Goal: Task Accomplishment & Management: Use online tool/utility

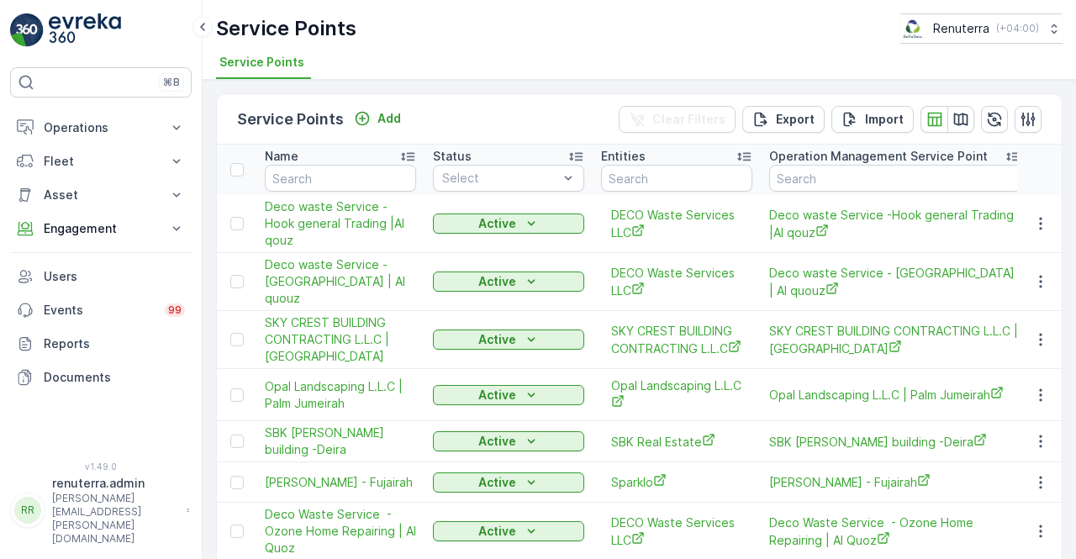
click at [334, 192] on th "Name" at bounding box center [340, 170] width 168 height 50
click at [326, 177] on input "text" at bounding box center [340, 178] width 151 height 27
type input "mida"
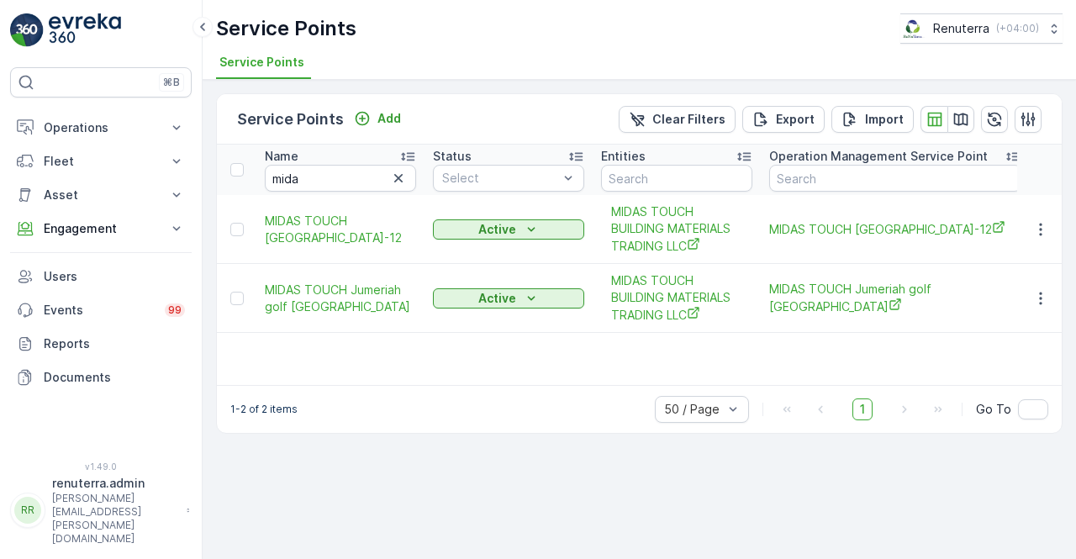
click at [1026, 306] on div at bounding box center [1040, 298] width 30 height 20
click at [1040, 305] on icon "button" at bounding box center [1040, 298] width 17 height 17
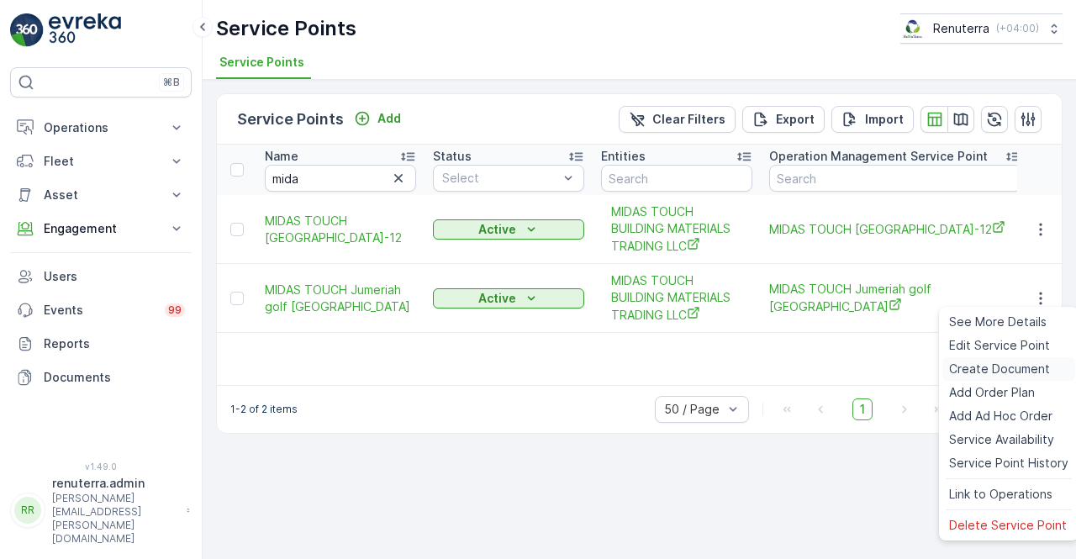
click at [967, 374] on span "Create Document" at bounding box center [999, 369] width 101 height 17
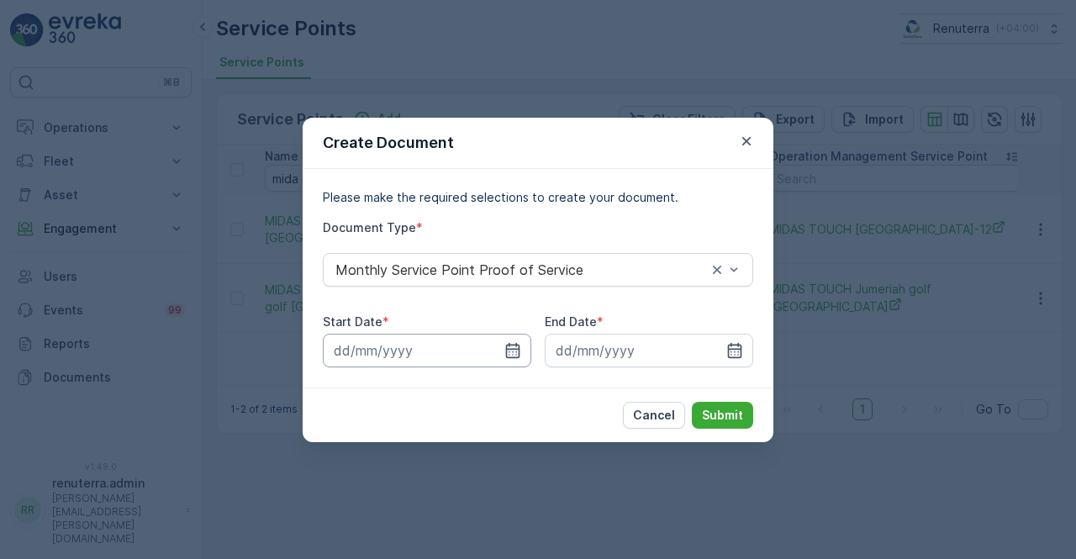
click at [513, 360] on input at bounding box center [427, 351] width 208 height 34
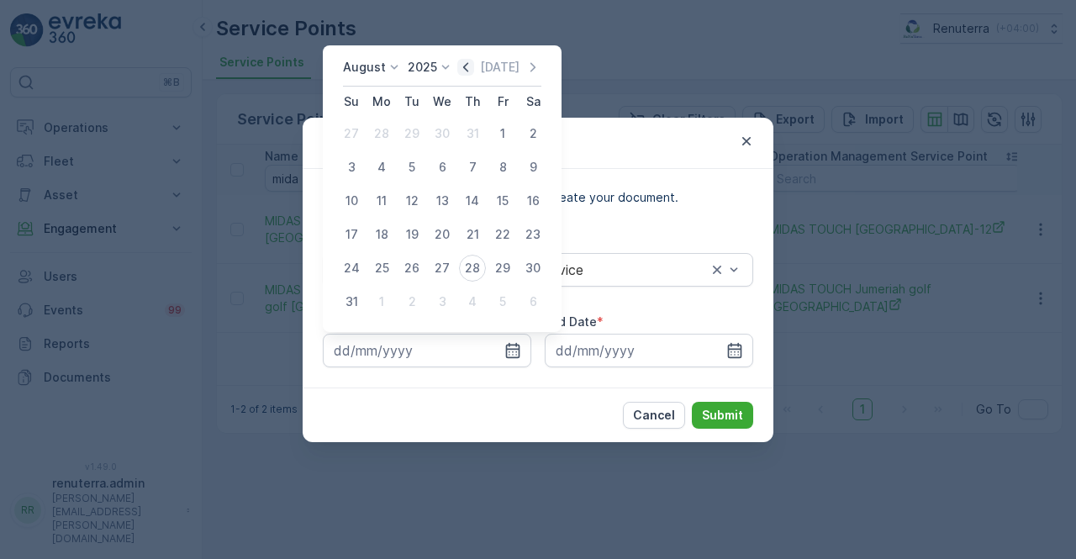
click at [468, 66] on icon "button" at bounding box center [465, 66] width 5 height 9
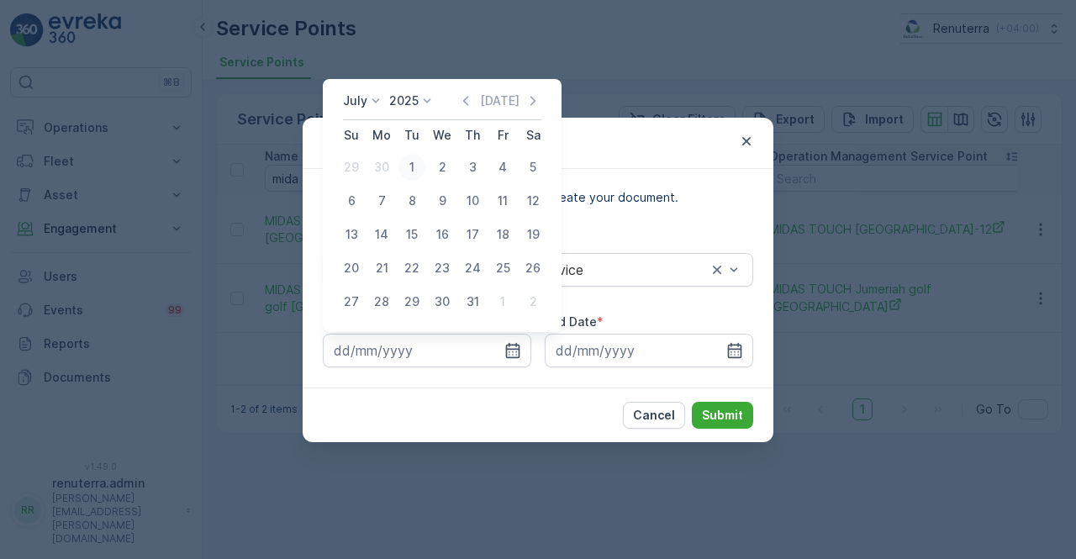
click at [408, 158] on div "1" at bounding box center [411, 167] width 27 height 27
type input "01.07.2025"
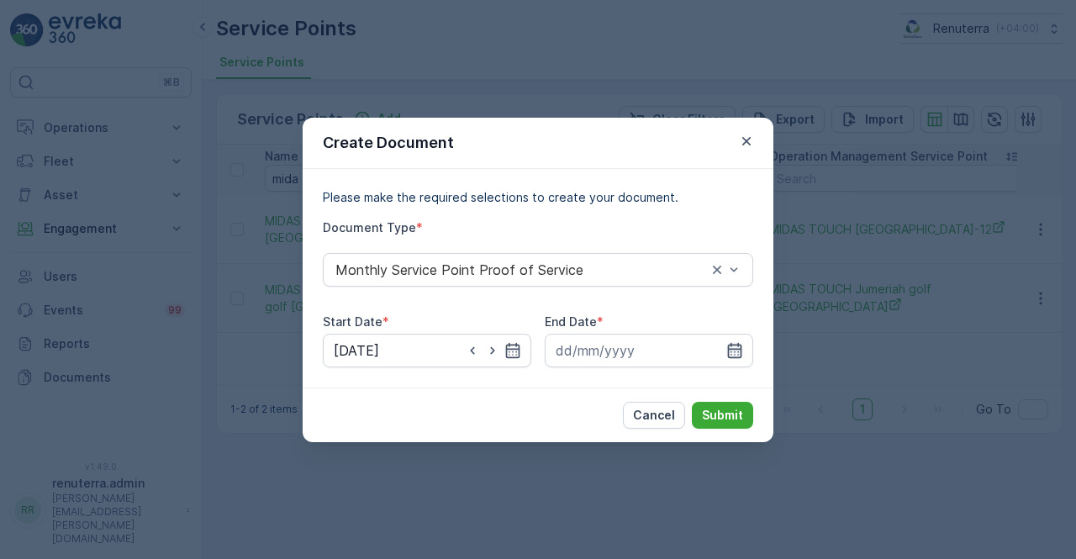
click at [735, 342] on div at bounding box center [649, 351] width 208 height 34
click at [728, 342] on icon "button" at bounding box center [734, 350] width 17 height 17
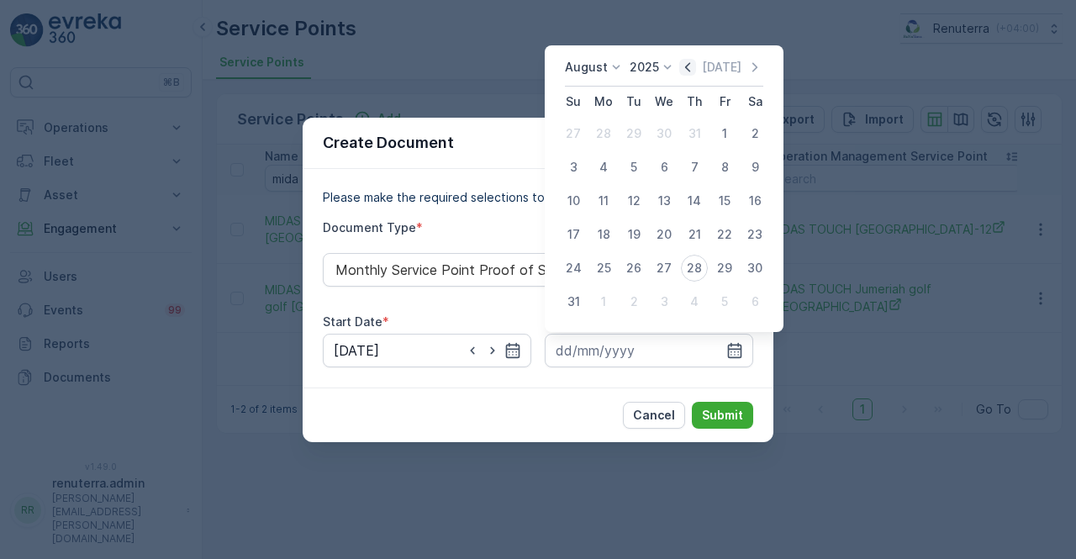
click at [696, 66] on icon "button" at bounding box center [687, 67] width 17 height 17
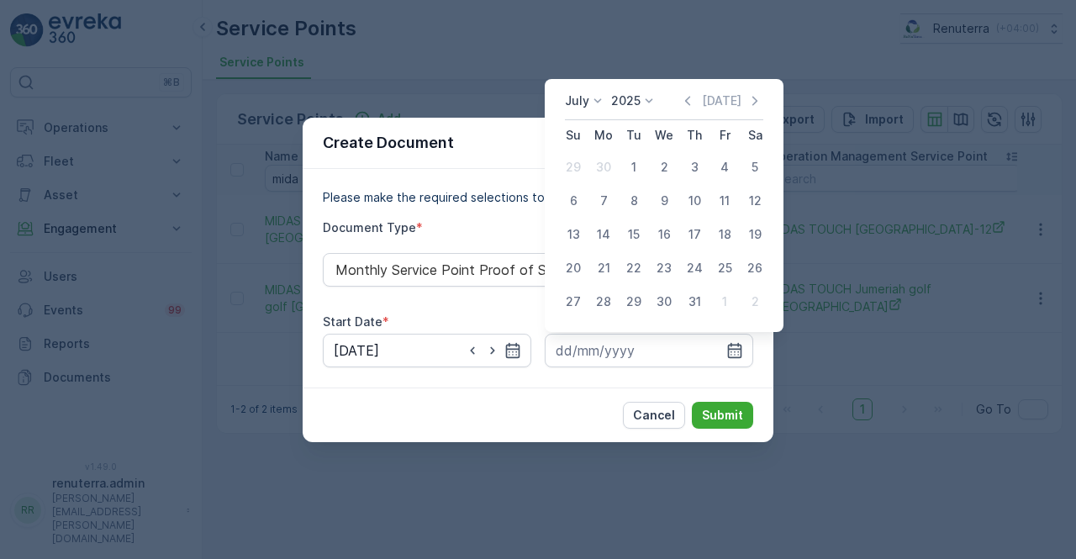
drag, startPoint x: 698, startPoint y: 303, endPoint x: 691, endPoint y: 325, distance: 22.9
click at [698, 304] on div "31" at bounding box center [694, 301] width 27 height 27
type input "31.07.2025"
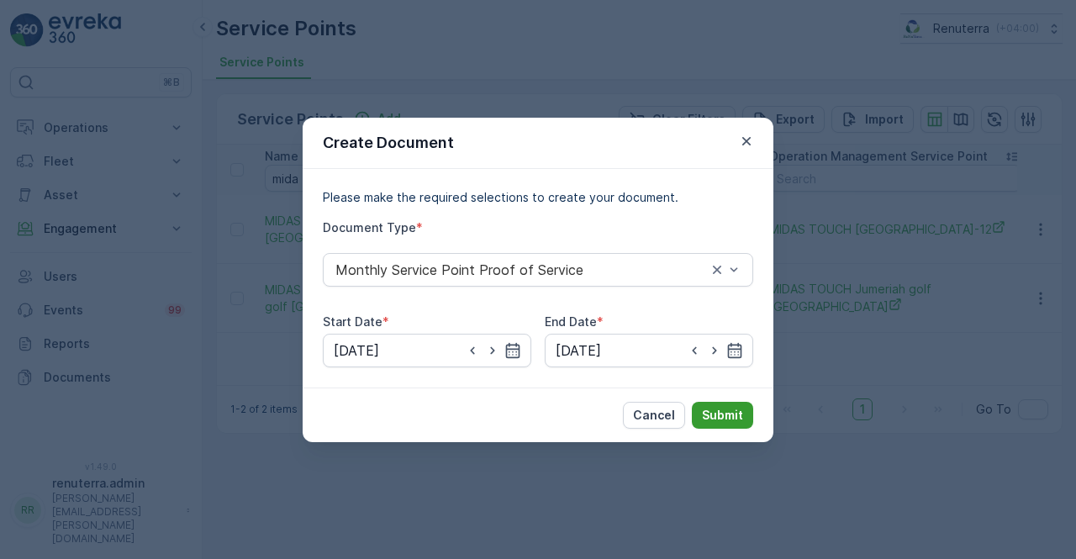
click at [723, 407] on p "Submit" at bounding box center [722, 415] width 41 height 17
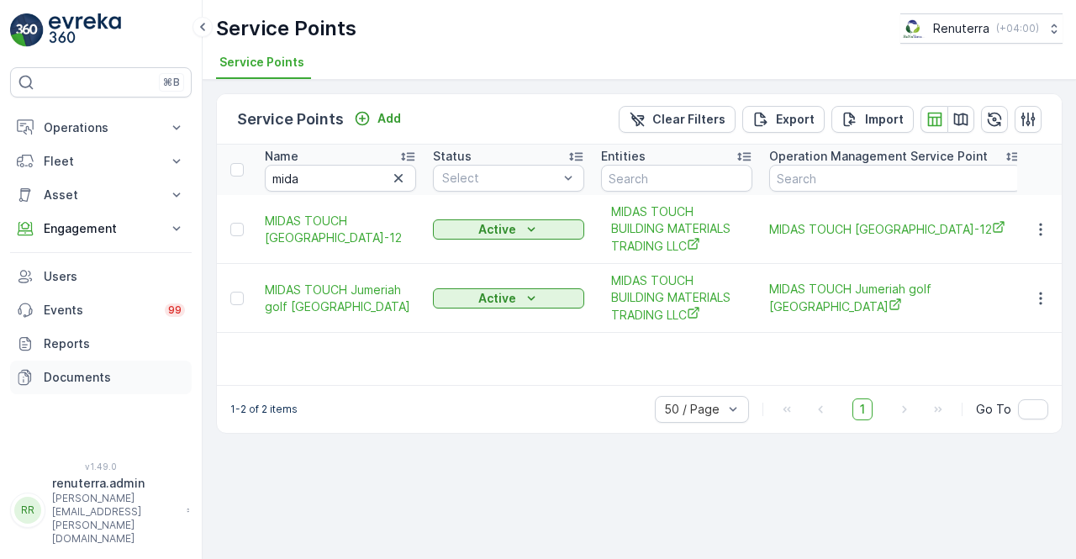
click at [103, 378] on p "Documents" at bounding box center [114, 377] width 141 height 17
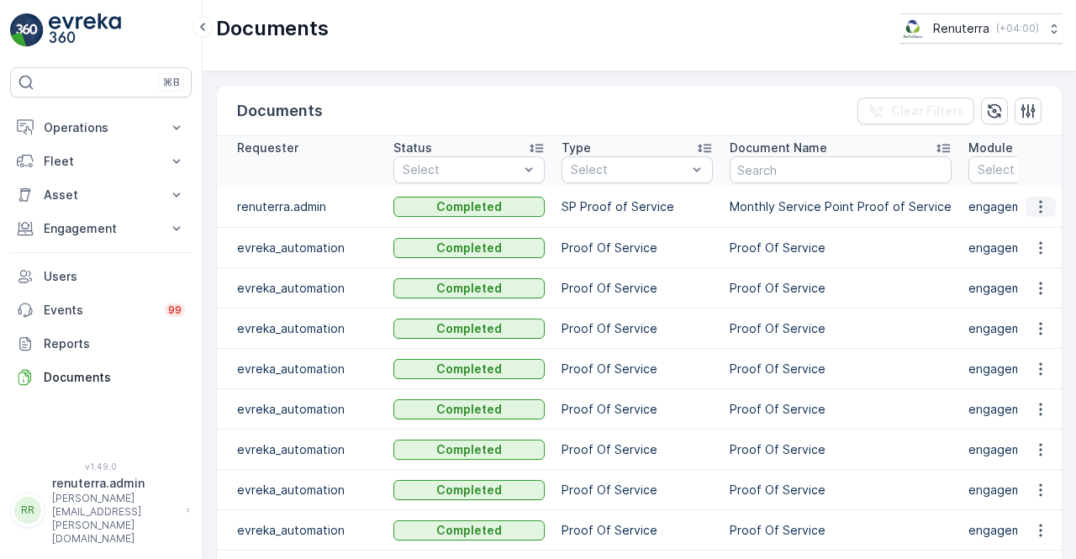
click at [1032, 213] on icon "button" at bounding box center [1040, 206] width 17 height 17
click at [1026, 231] on span "See Details" at bounding box center [1036, 230] width 65 height 17
click at [92, 229] on p "Engagement" at bounding box center [101, 228] width 114 height 17
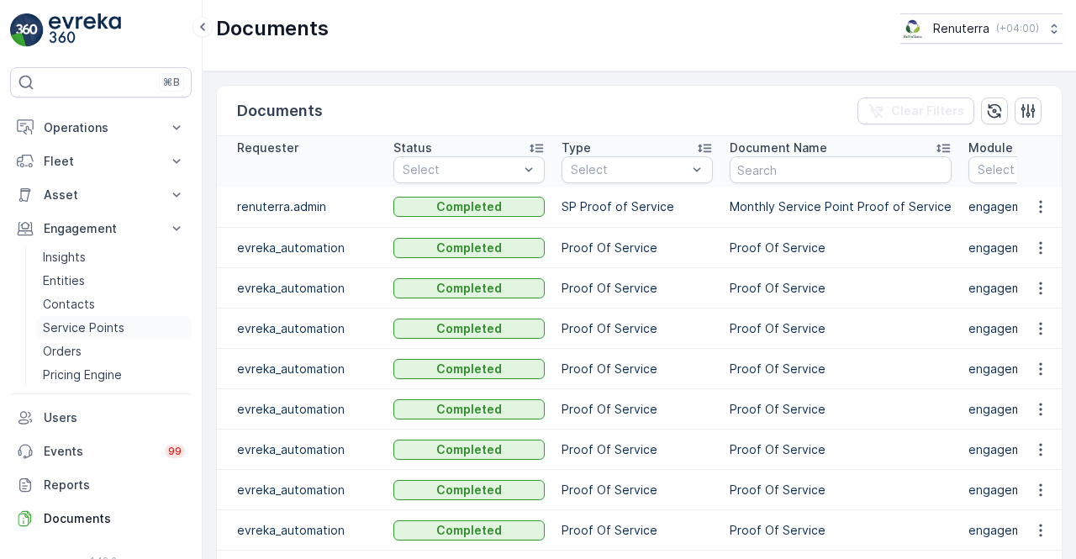
click at [68, 320] on p "Service Points" at bounding box center [84, 327] width 82 height 17
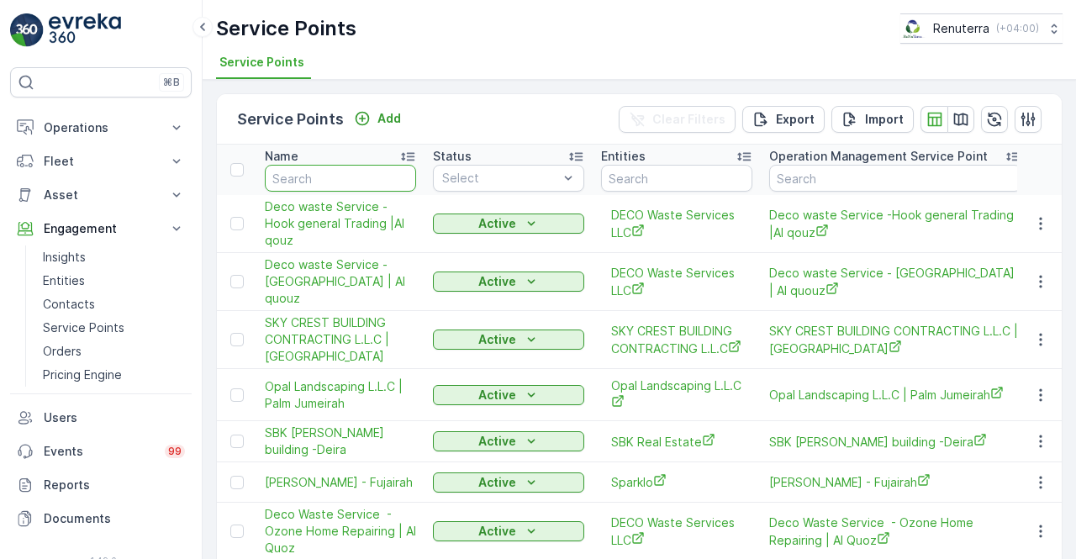
click at [306, 187] on input "text" at bounding box center [340, 178] width 151 height 27
type input "mo"
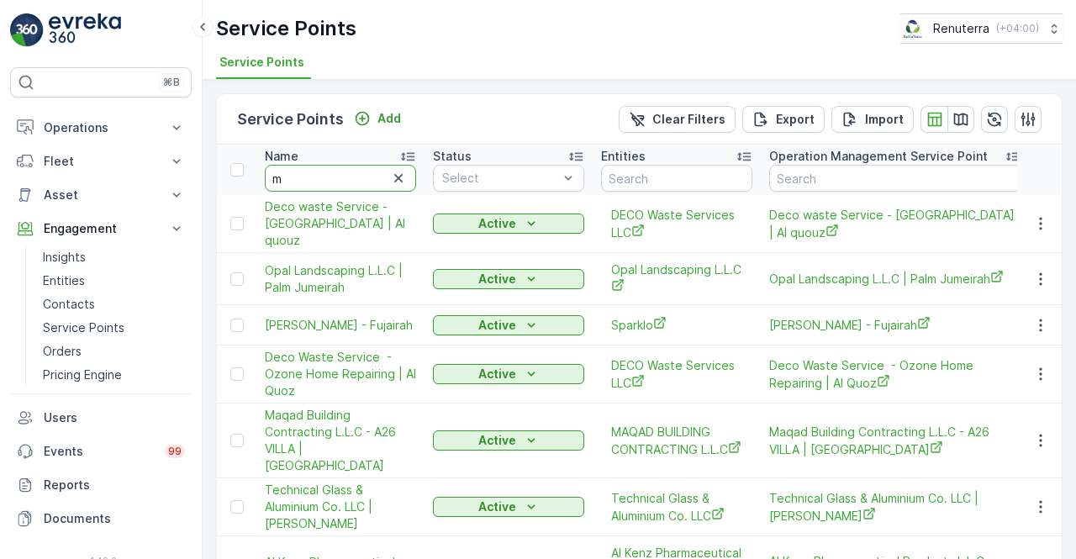
click at [335, 181] on input "m" at bounding box center [340, 178] width 151 height 27
type input "midas"
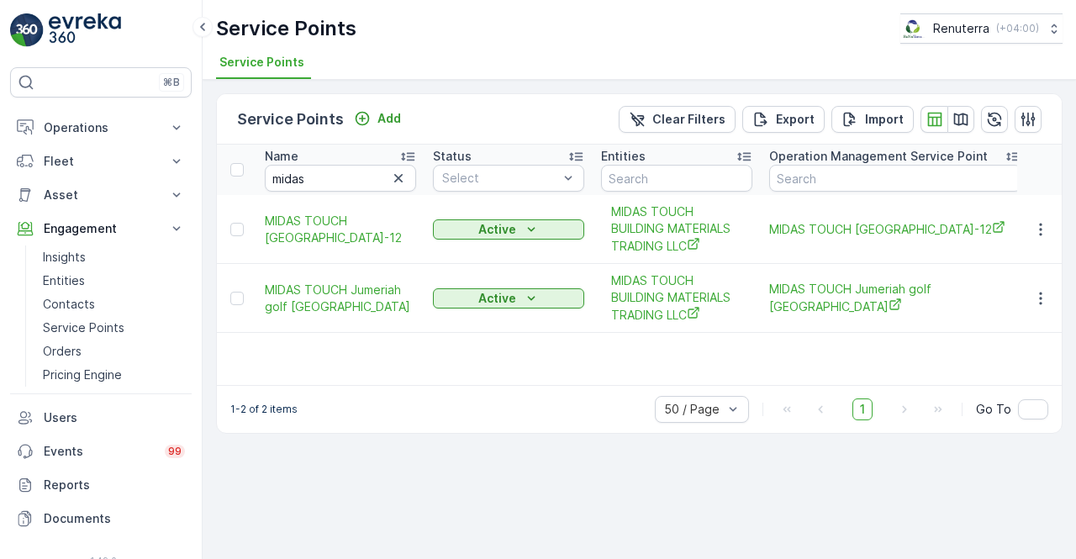
click at [1025, 293] on td at bounding box center [1039, 298] width 45 height 69
click at [1029, 295] on button "button" at bounding box center [1040, 298] width 30 height 20
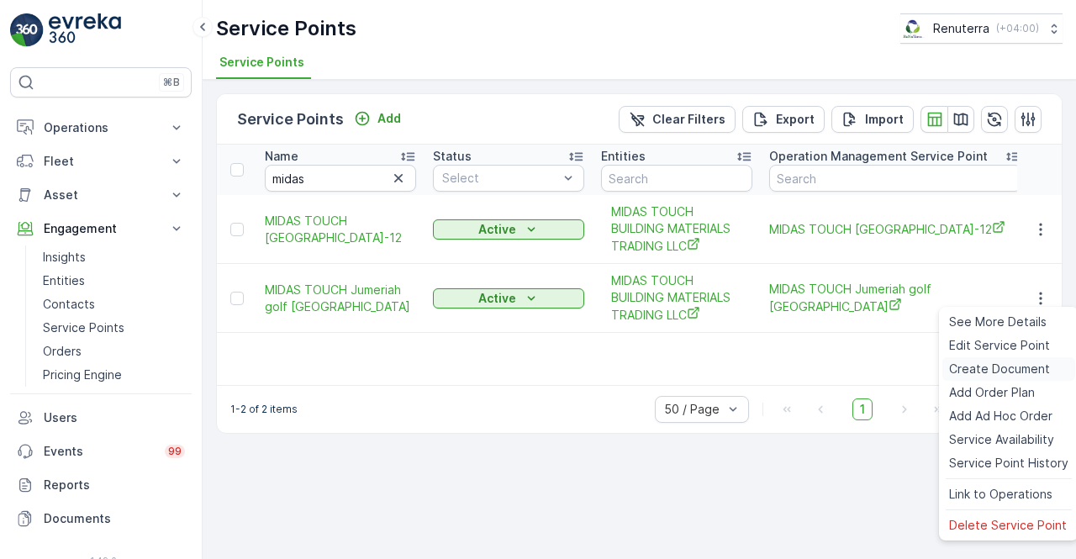
click at [977, 362] on span "Create Document" at bounding box center [999, 369] width 101 height 17
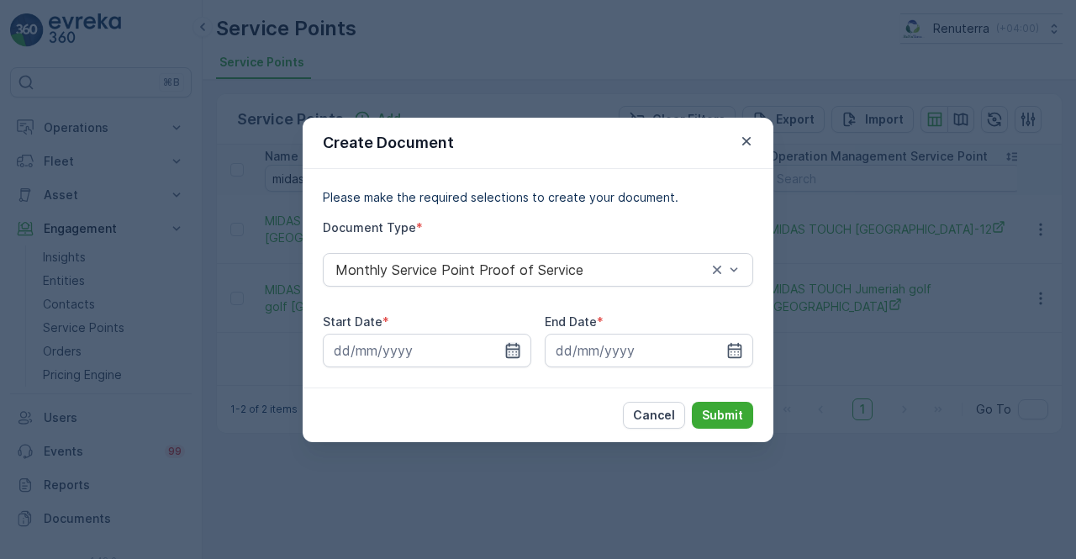
click at [510, 357] on icon "button" at bounding box center [513, 349] width 14 height 15
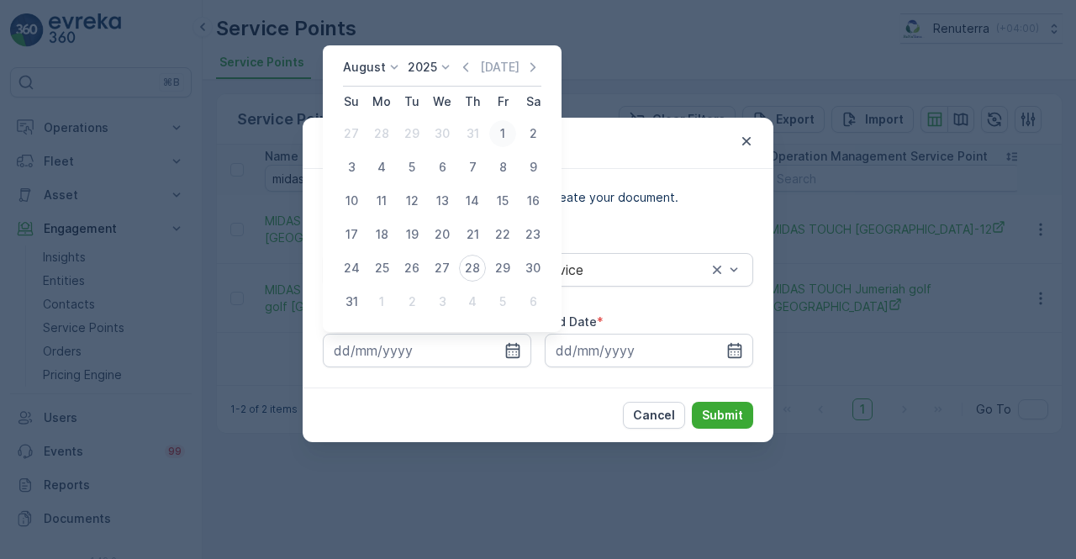
click at [503, 127] on div "1" at bounding box center [502, 133] width 27 height 27
type input "01.08.2025"
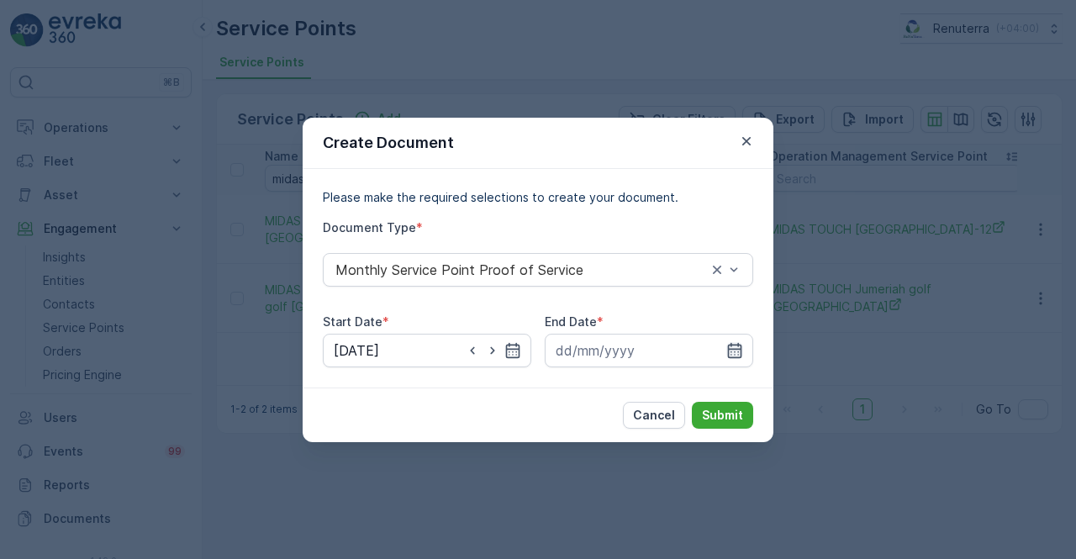
click at [728, 345] on icon "button" at bounding box center [735, 349] width 14 height 15
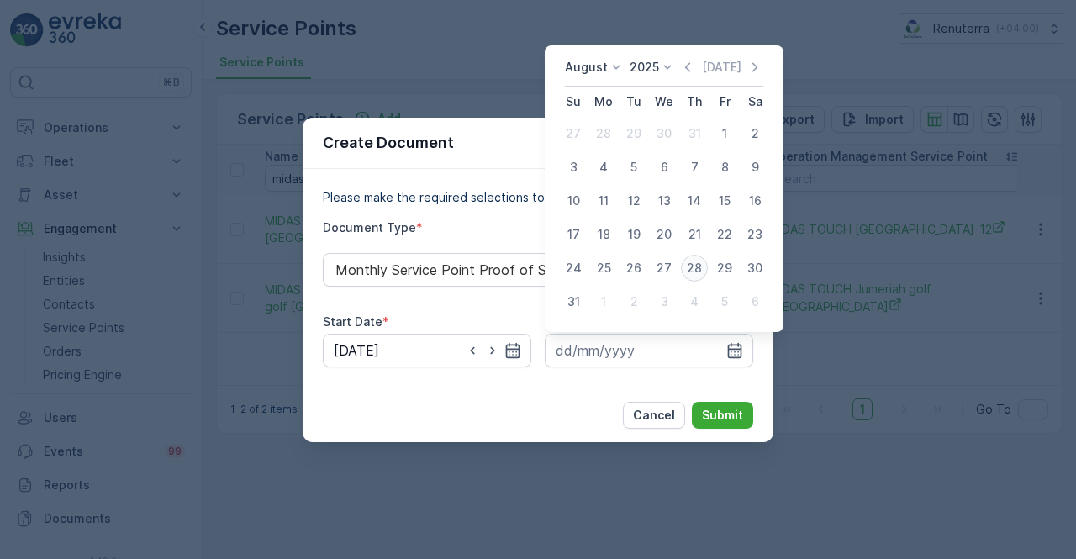
click at [693, 268] on div "28" at bounding box center [694, 268] width 27 height 27
type input "28.08.2025"
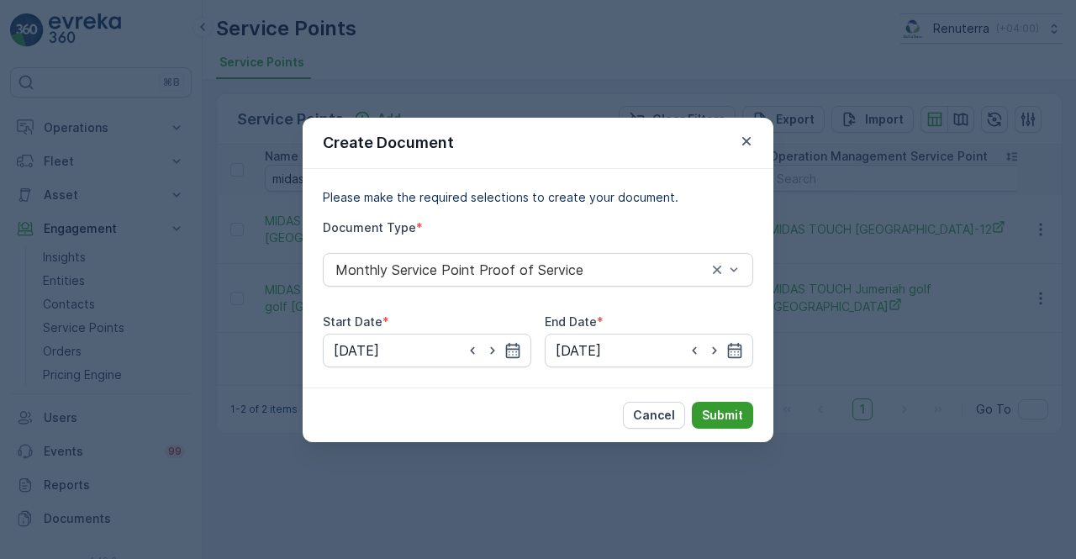
click at [718, 412] on p "Submit" at bounding box center [722, 415] width 41 height 17
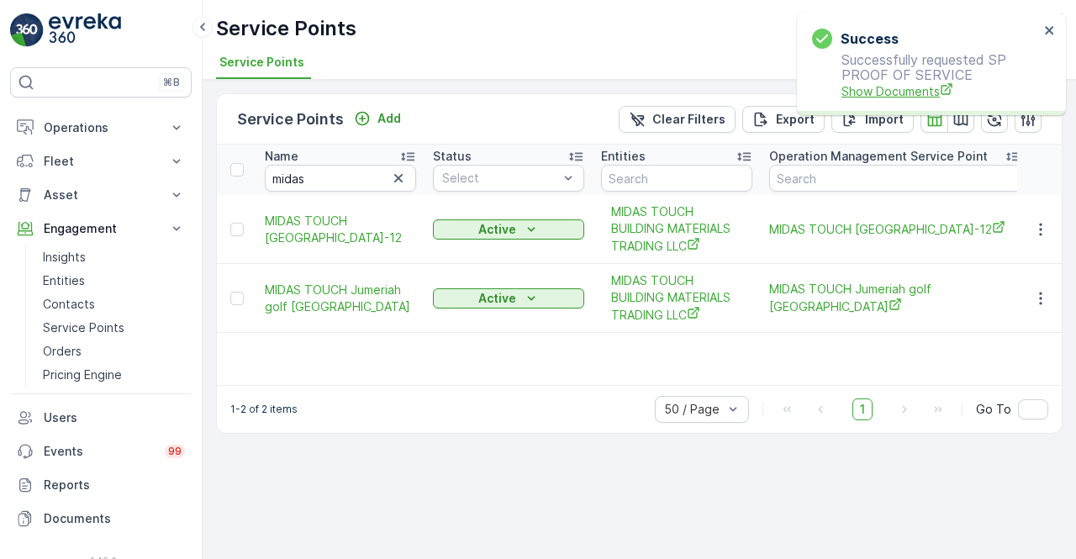
click at [881, 96] on span "Show Documents" at bounding box center [940, 91] width 198 height 18
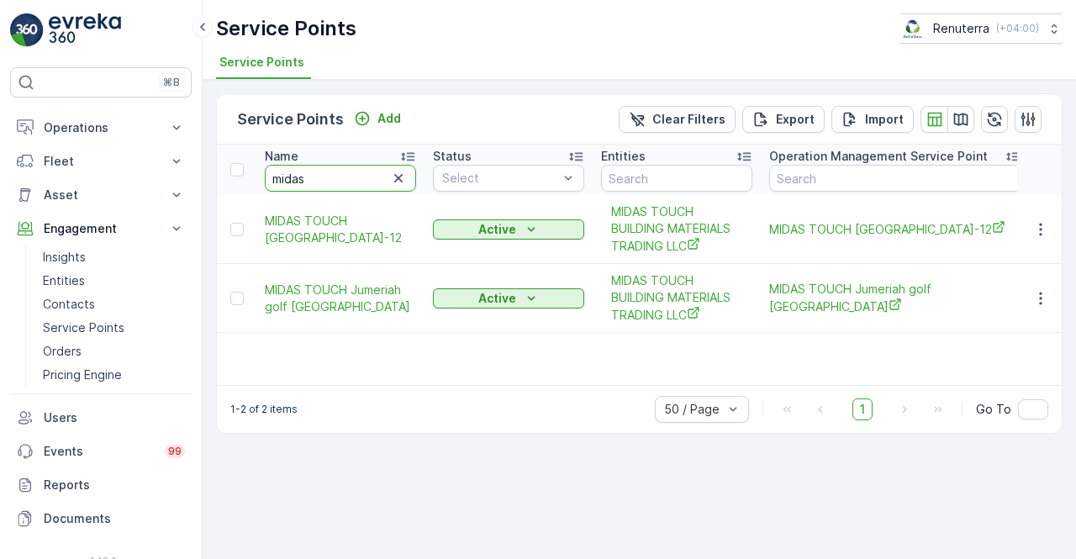
click at [318, 174] on input "midas" at bounding box center [340, 178] width 151 height 27
type input "m"
type input "sobha"
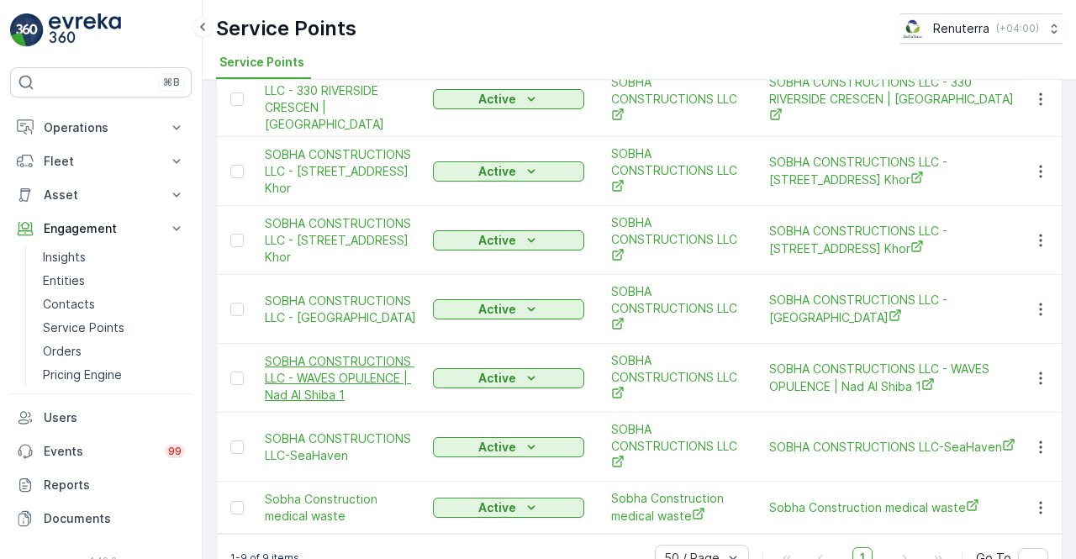
scroll to position [313, 0]
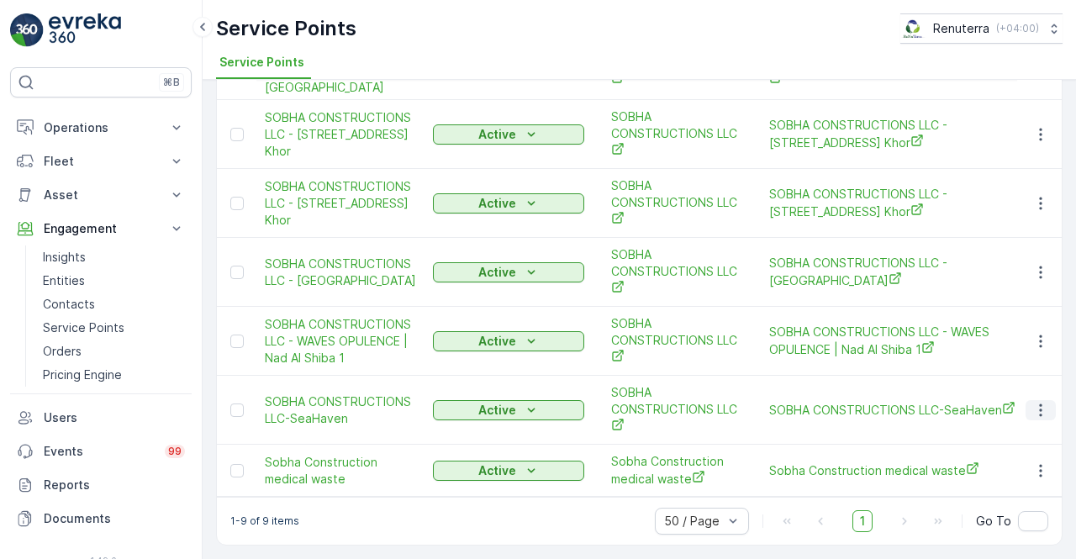
click at [1033, 403] on icon "button" at bounding box center [1040, 410] width 17 height 17
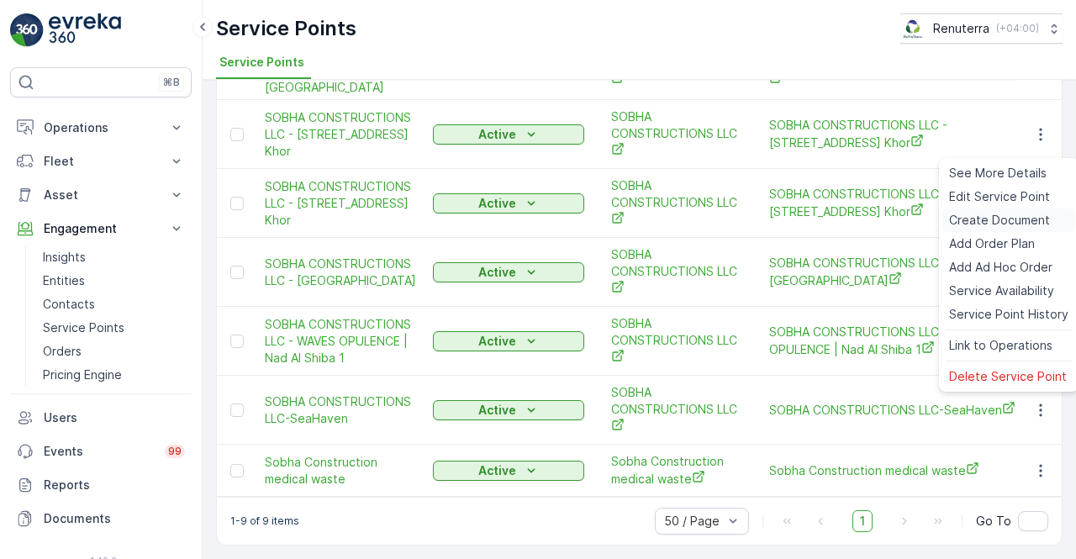
click at [973, 223] on span "Create Document" at bounding box center [999, 220] width 101 height 17
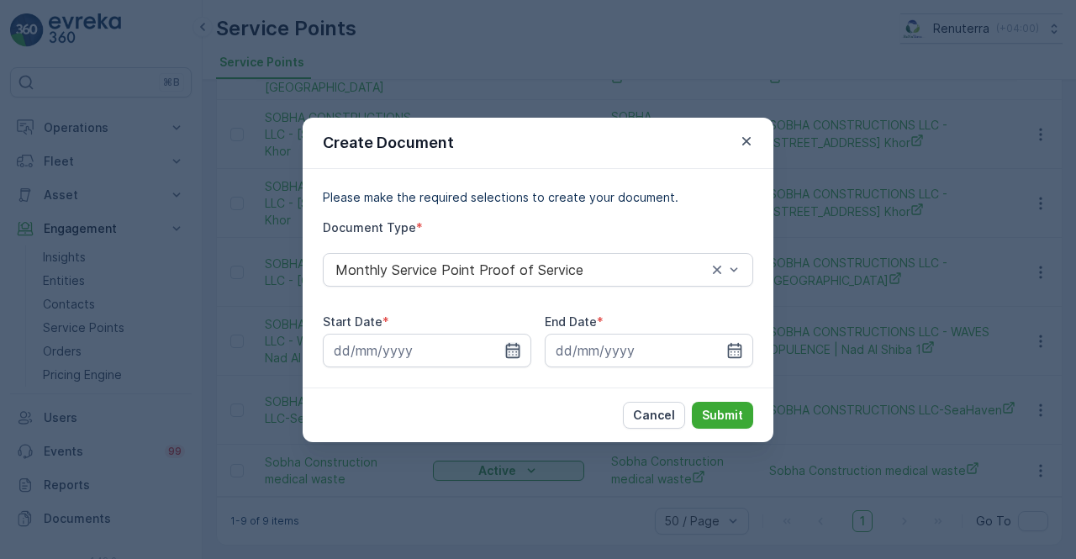
click at [509, 346] on icon "button" at bounding box center [512, 350] width 17 height 17
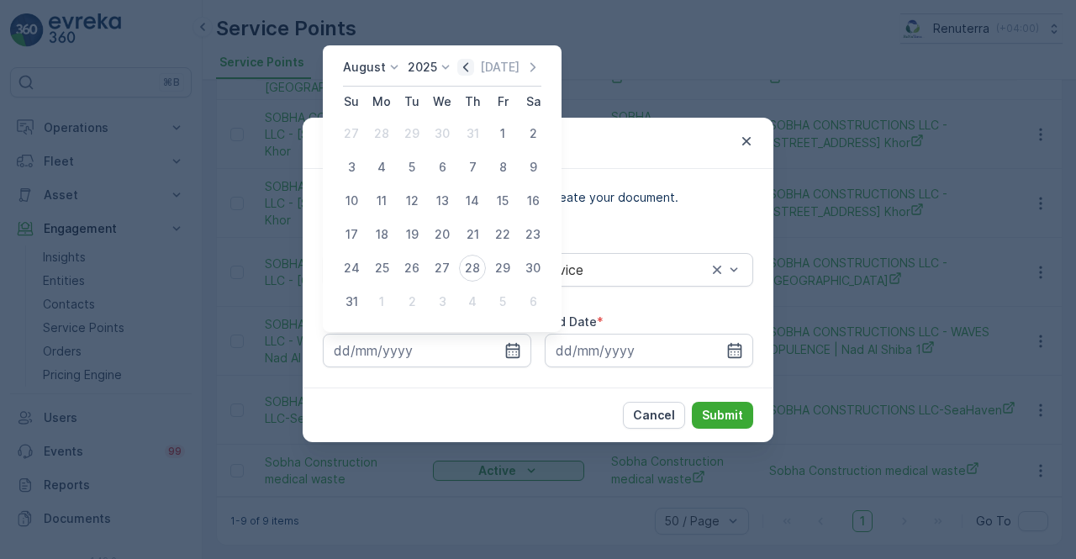
click at [469, 71] on icon "button" at bounding box center [465, 67] width 17 height 17
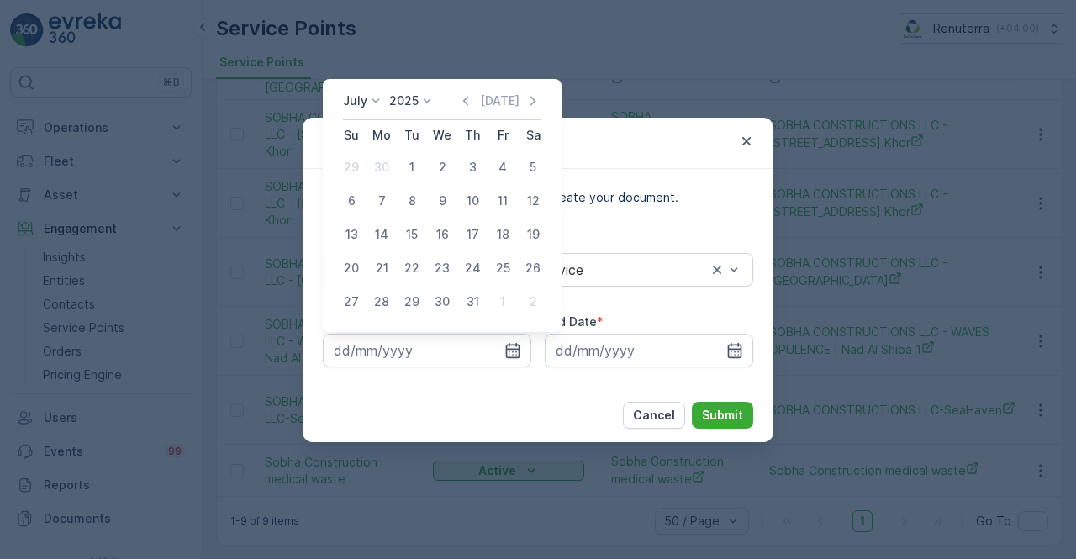
click at [403, 169] on div "1" at bounding box center [411, 167] width 27 height 27
type input "01.07.2025"
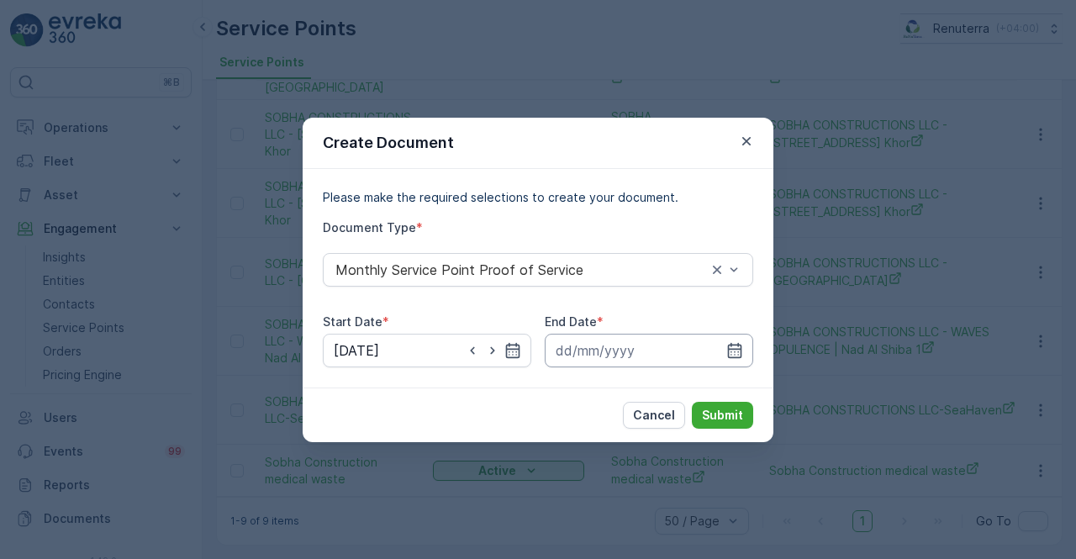
click at [743, 351] on input at bounding box center [649, 351] width 208 height 34
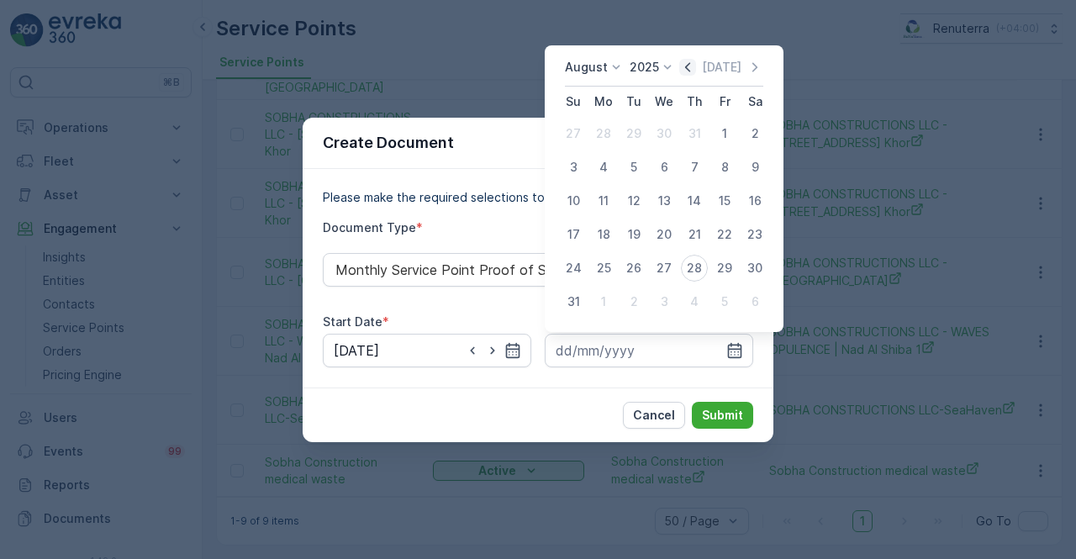
click at [690, 69] on icon "button" at bounding box center [687, 66] width 5 height 9
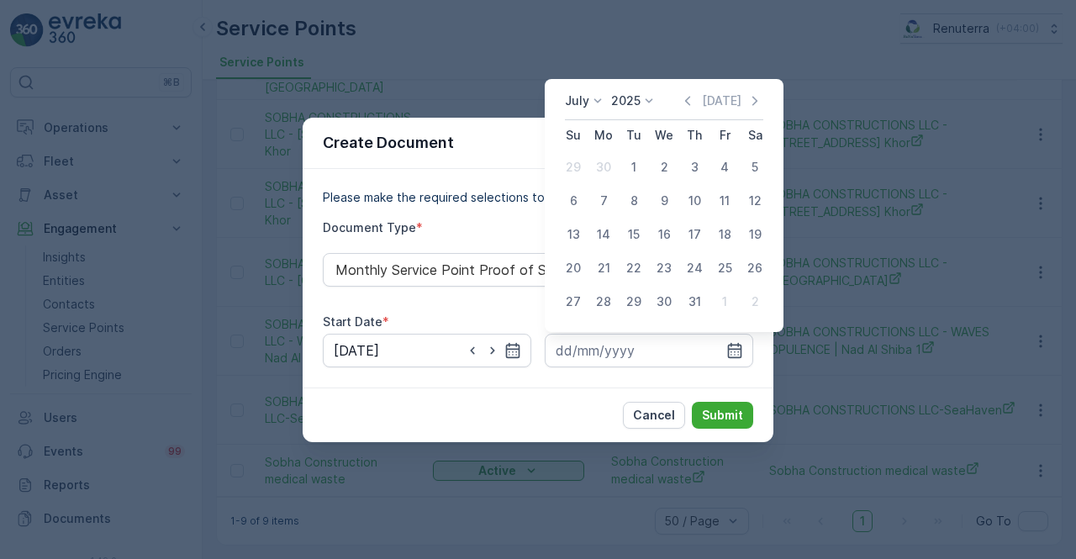
drag, startPoint x: 695, startPoint y: 300, endPoint x: 701, endPoint y: 324, distance: 25.1
click at [697, 300] on div "31" at bounding box center [694, 301] width 27 height 27
type input "31.07.2025"
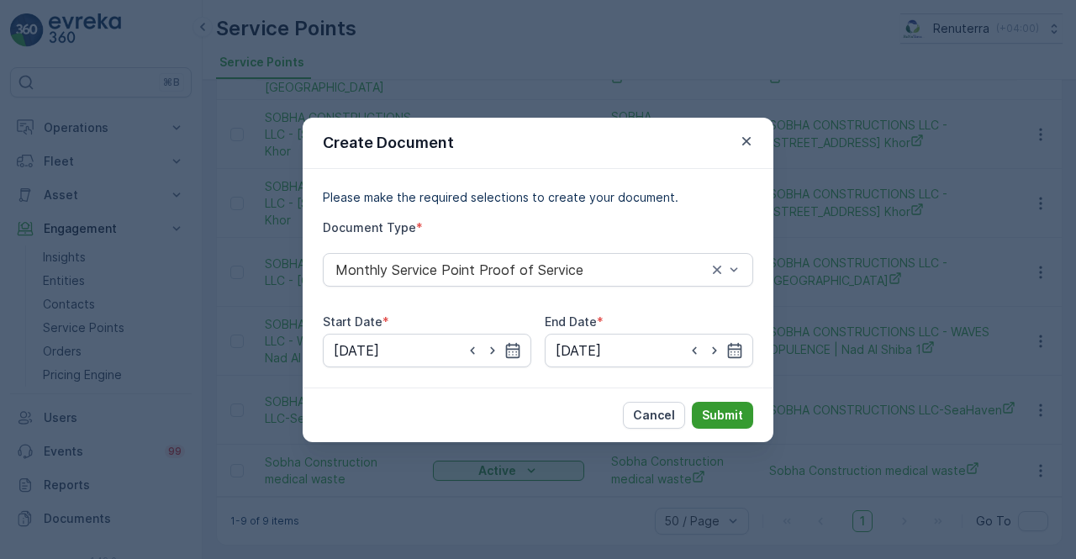
click at [728, 410] on p "Submit" at bounding box center [722, 415] width 41 height 17
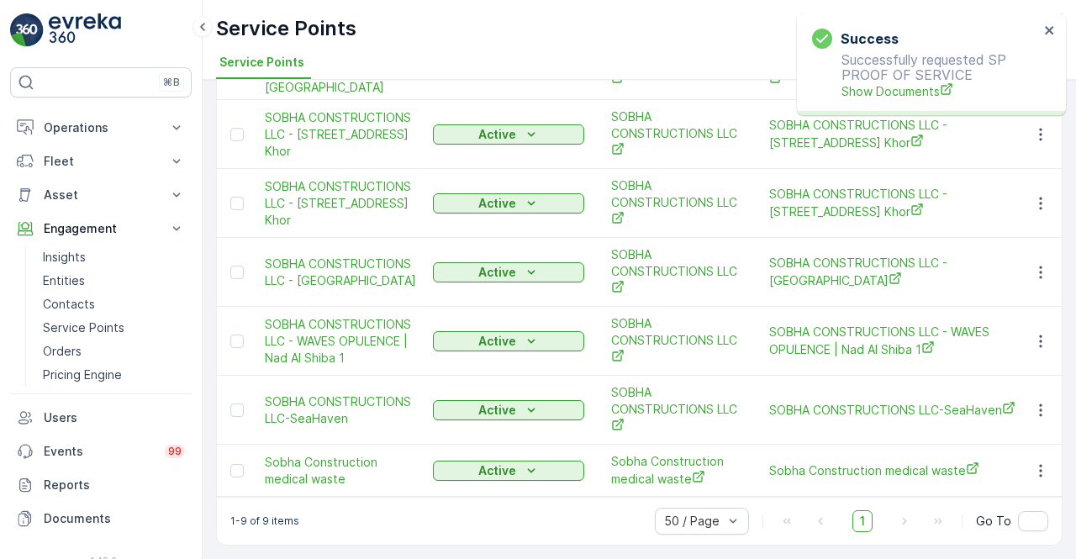
click at [863, 108] on div "Success Successfully requested SP PROOF OF SERVICE Show Documents" at bounding box center [931, 64] width 269 height 102
click at [862, 97] on span "Show Documents" at bounding box center [940, 91] width 198 height 18
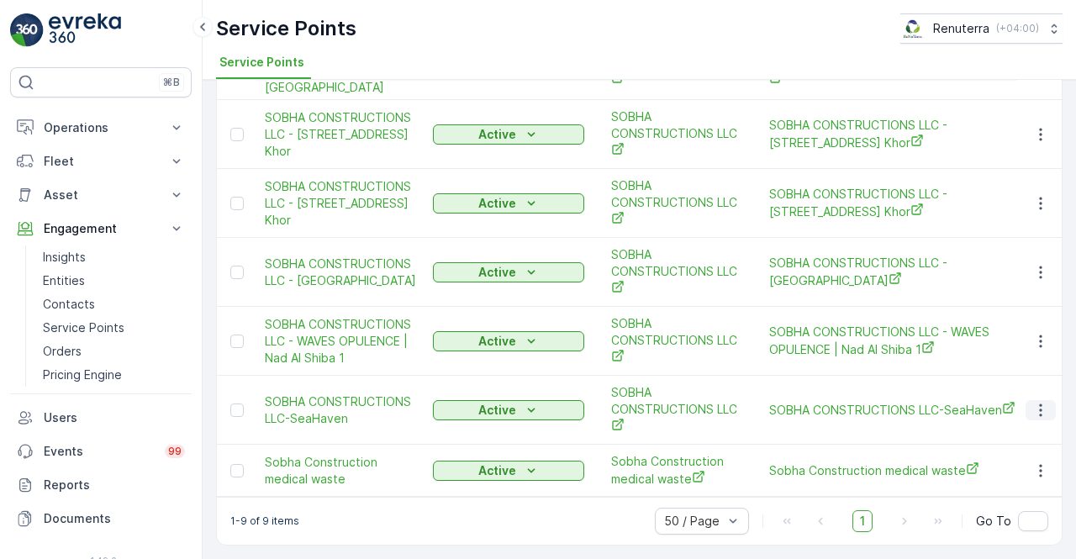
click at [1027, 400] on button "button" at bounding box center [1040, 410] width 30 height 20
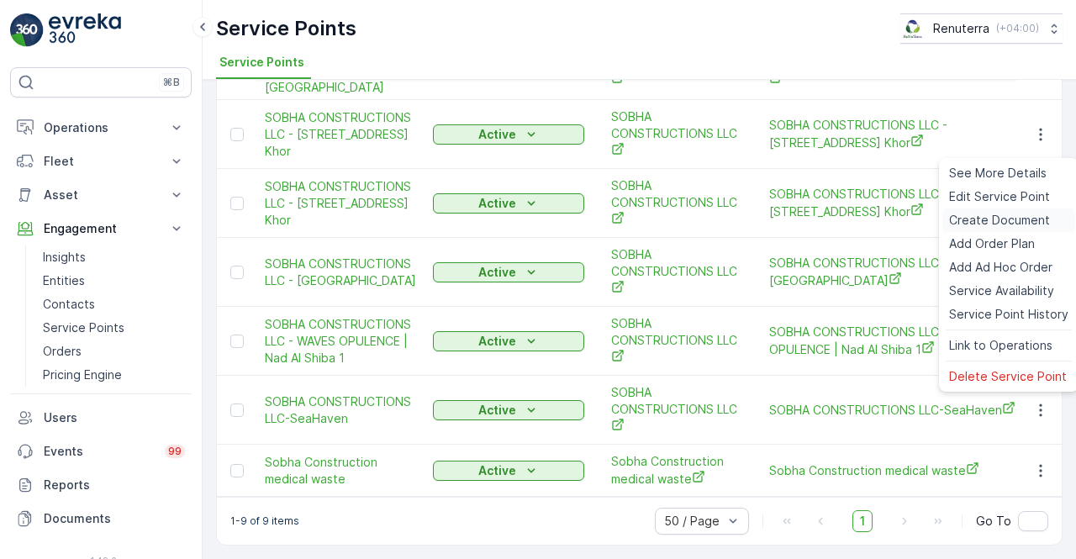
click at [984, 221] on span "Create Document" at bounding box center [999, 220] width 101 height 17
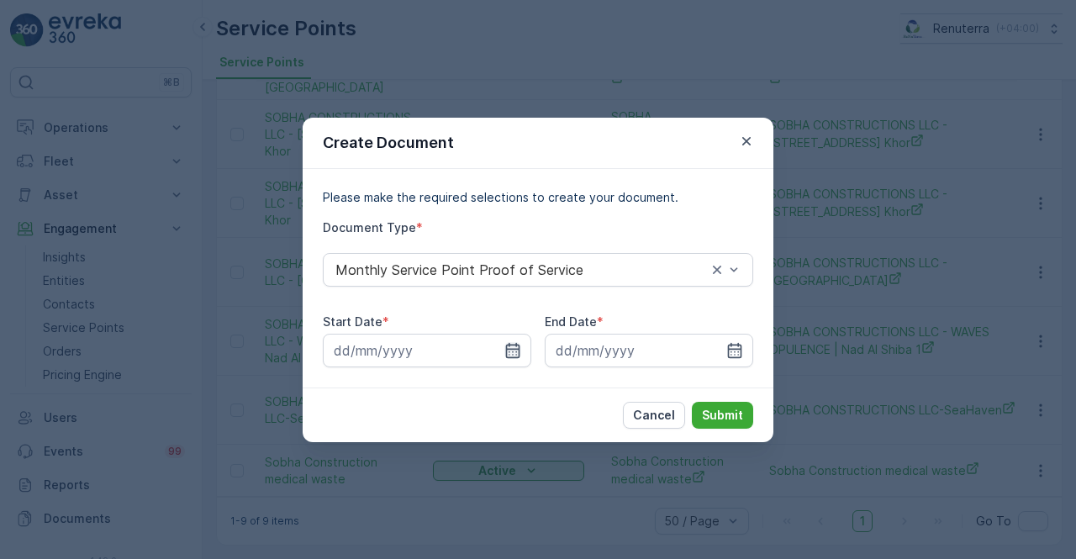
click at [517, 349] on icon "button" at bounding box center [513, 349] width 14 height 15
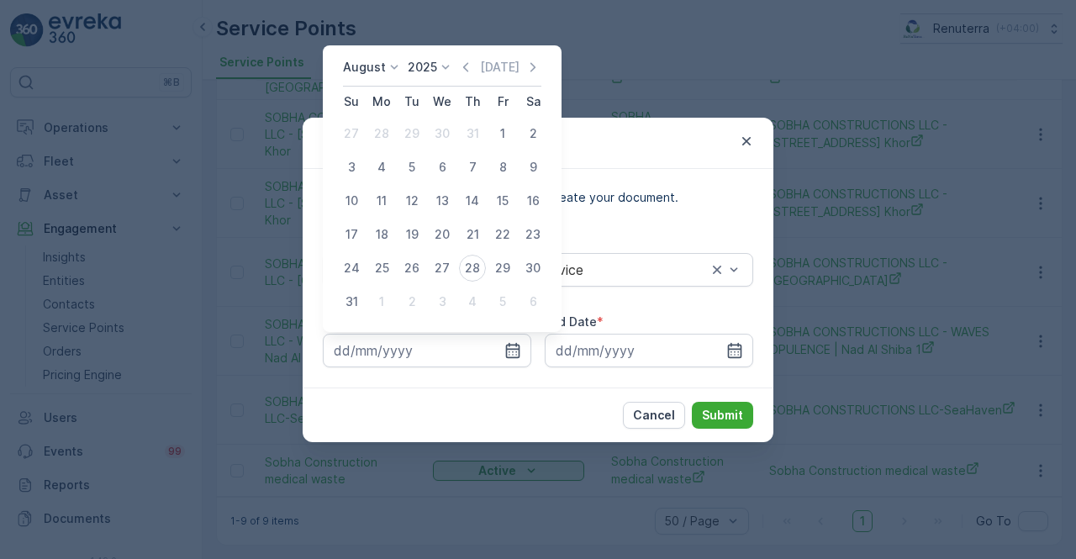
click at [494, 135] on div "1" at bounding box center [502, 133] width 27 height 27
type input "01.08.2025"
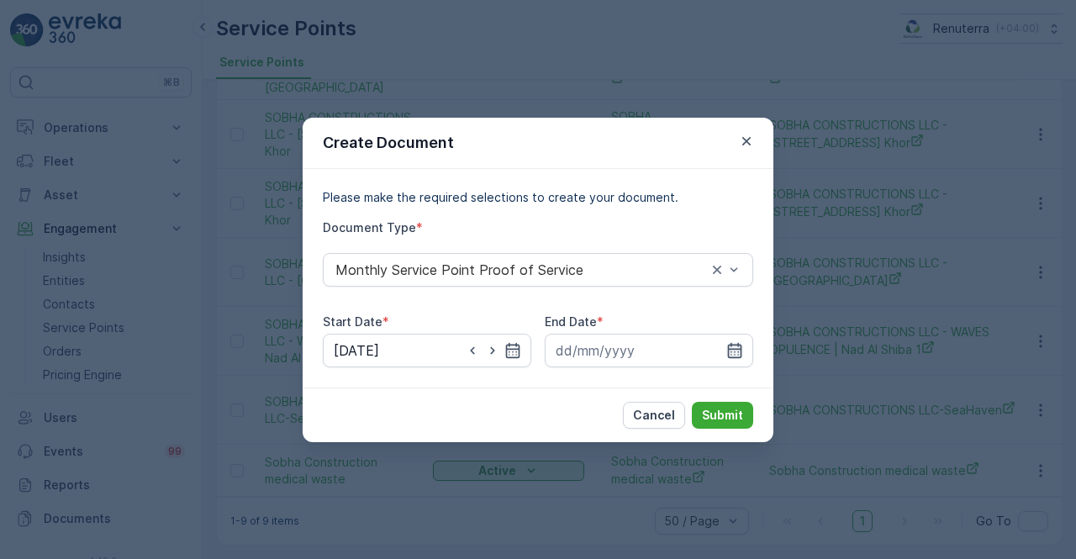
click at [741, 345] on icon "button" at bounding box center [735, 349] width 14 height 15
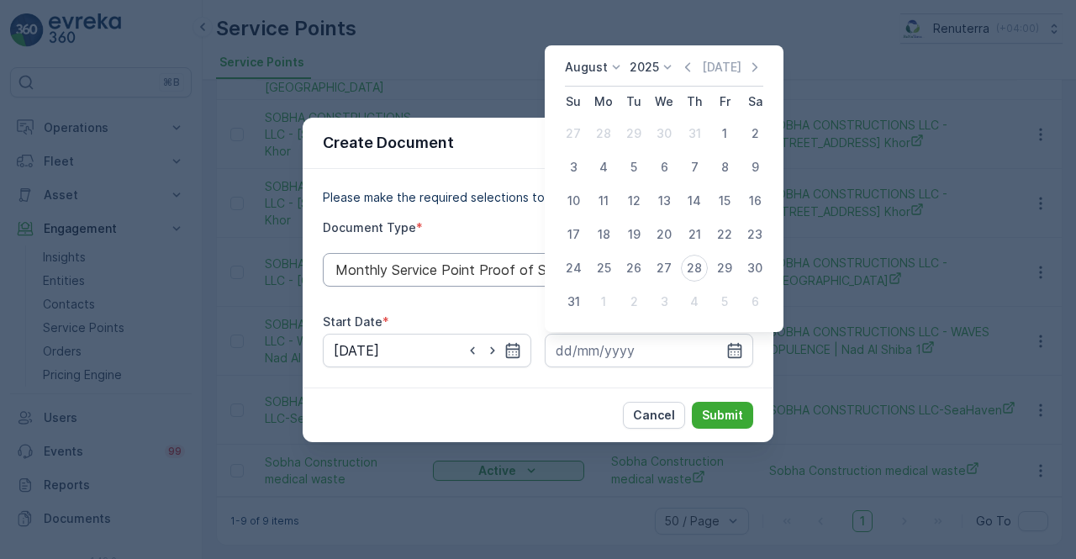
click at [698, 265] on div "28" at bounding box center [694, 268] width 27 height 27
type input "28.08.2025"
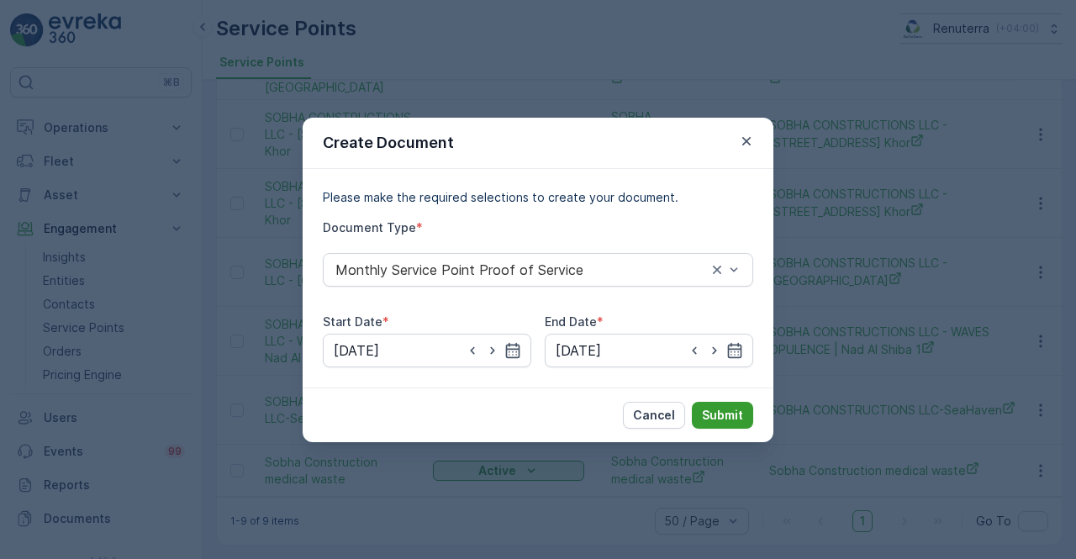
click at [719, 408] on p "Submit" at bounding box center [722, 415] width 41 height 17
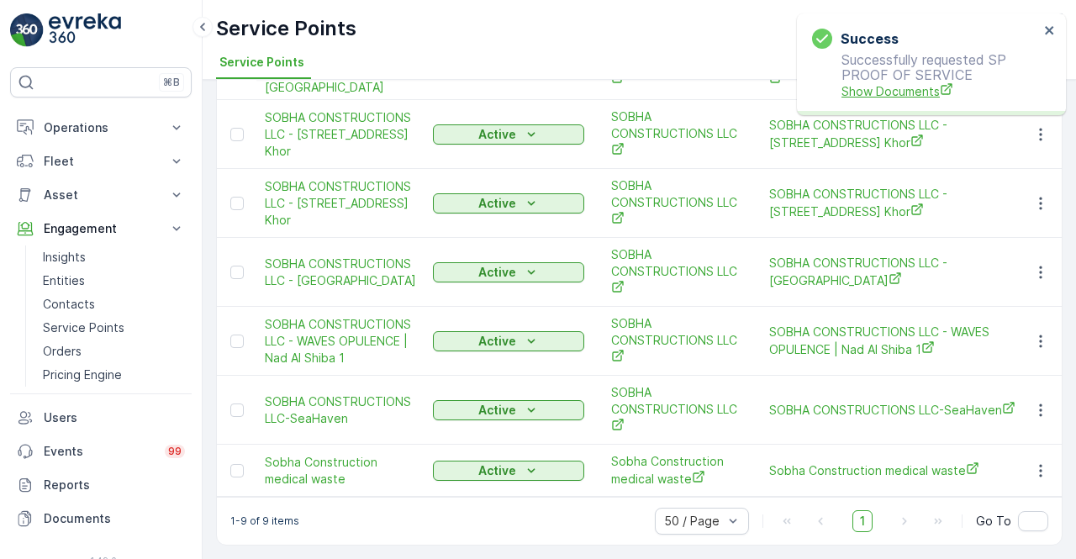
click at [881, 88] on span "Show Documents" at bounding box center [940, 91] width 198 height 18
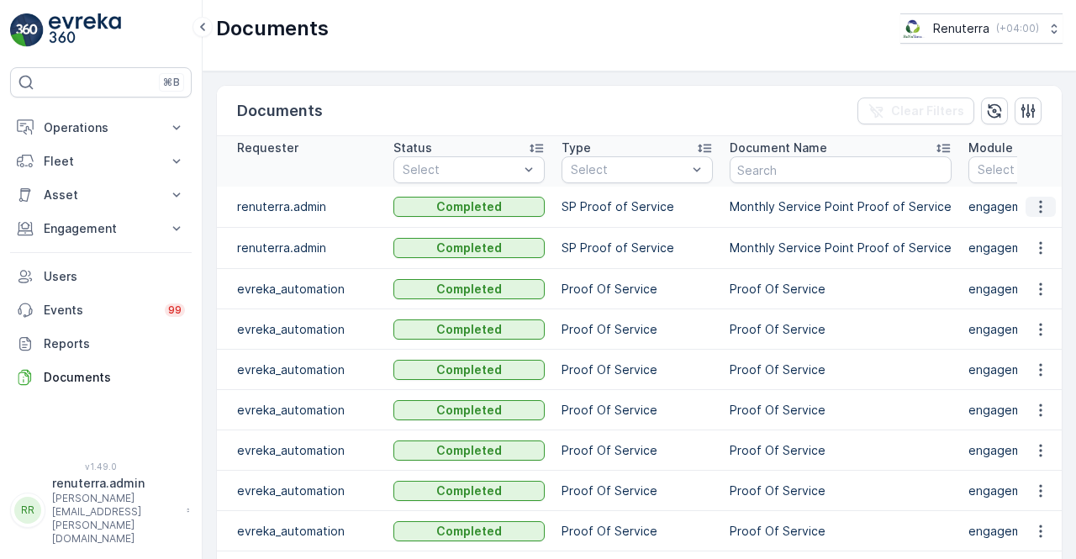
click at [1033, 204] on icon "button" at bounding box center [1040, 206] width 17 height 17
click at [1035, 229] on span "See Details" at bounding box center [1036, 230] width 65 height 17
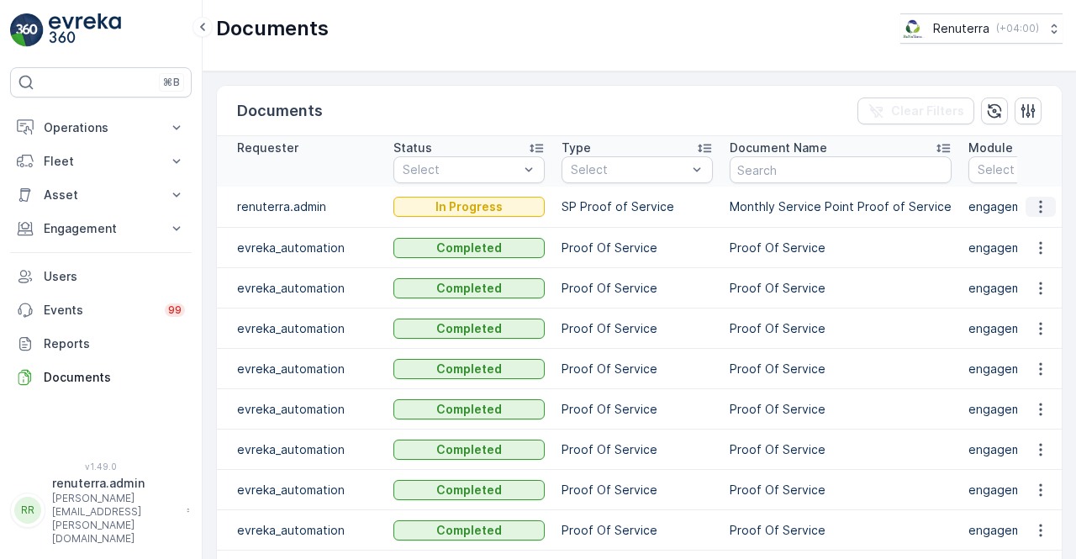
click at [1044, 207] on icon "button" at bounding box center [1040, 206] width 17 height 17
click at [538, 229] on td "Completed" at bounding box center [469, 248] width 168 height 40
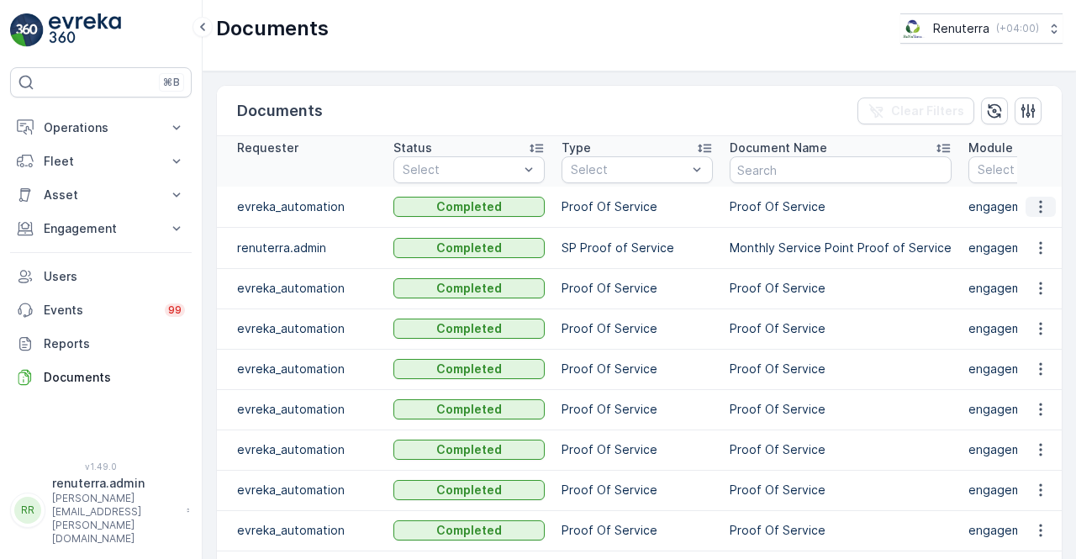
click at [1034, 208] on icon "button" at bounding box center [1040, 206] width 17 height 17
click at [1032, 233] on span "See Details" at bounding box center [1036, 230] width 65 height 17
click at [1032, 250] on icon "button" at bounding box center [1040, 248] width 17 height 17
click at [1044, 243] on icon "button" at bounding box center [1040, 248] width 17 height 17
click at [1022, 275] on span "See Details" at bounding box center [1036, 271] width 65 height 17
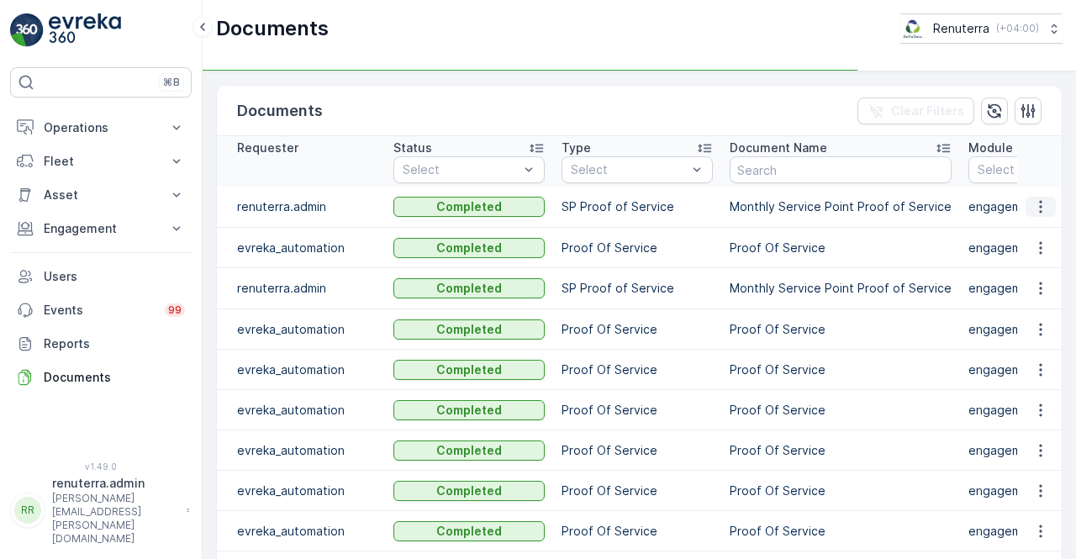
click at [1034, 209] on icon "button" at bounding box center [1040, 206] width 17 height 17
click at [1031, 229] on span "See Details" at bounding box center [1036, 230] width 65 height 17
